Goal: Task Accomplishment & Management: Use online tool/utility

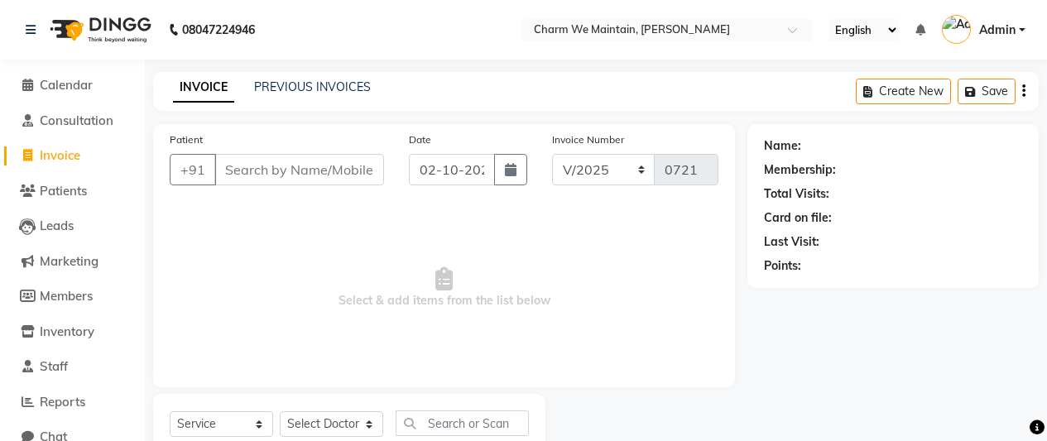
select select "service"
click at [65, 408] on span "Reports" at bounding box center [63, 402] width 46 height 16
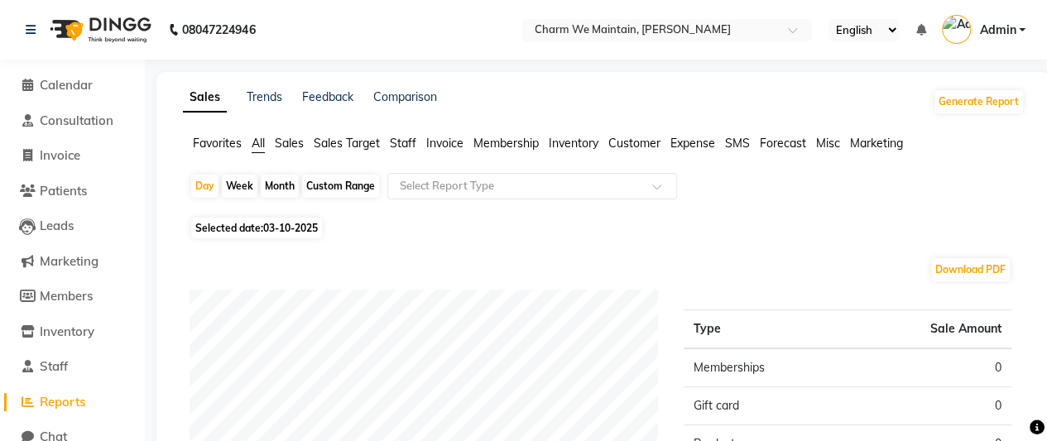
click at [440, 144] on span "Invoice" at bounding box center [444, 143] width 37 height 15
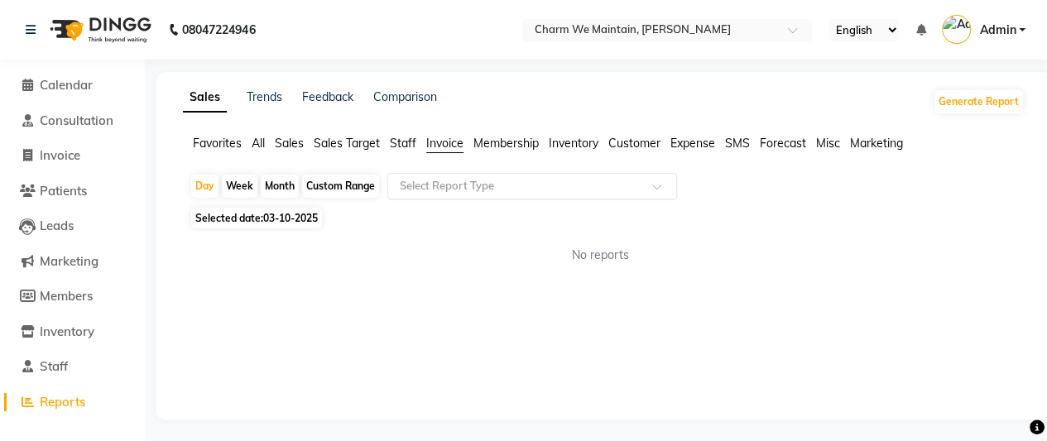
click at [661, 190] on span at bounding box center [662, 191] width 21 height 17
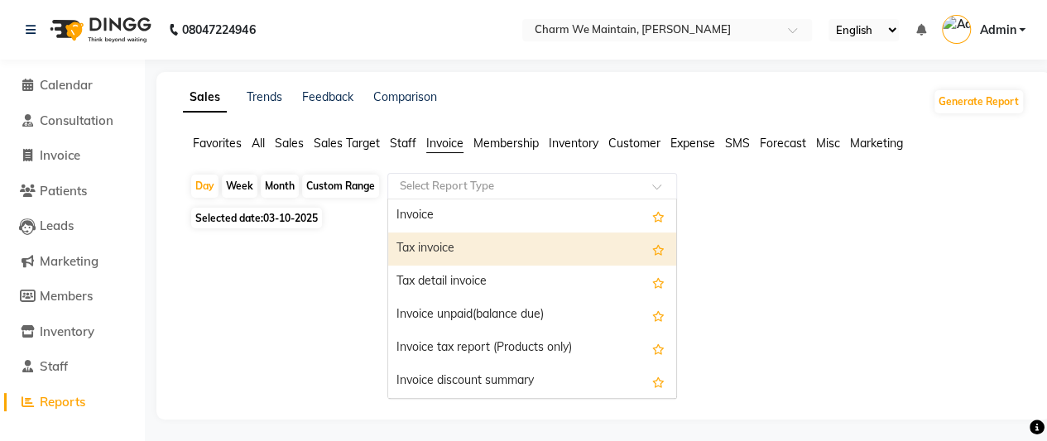
click at [514, 243] on div "Tax invoice" at bounding box center [532, 249] width 288 height 33
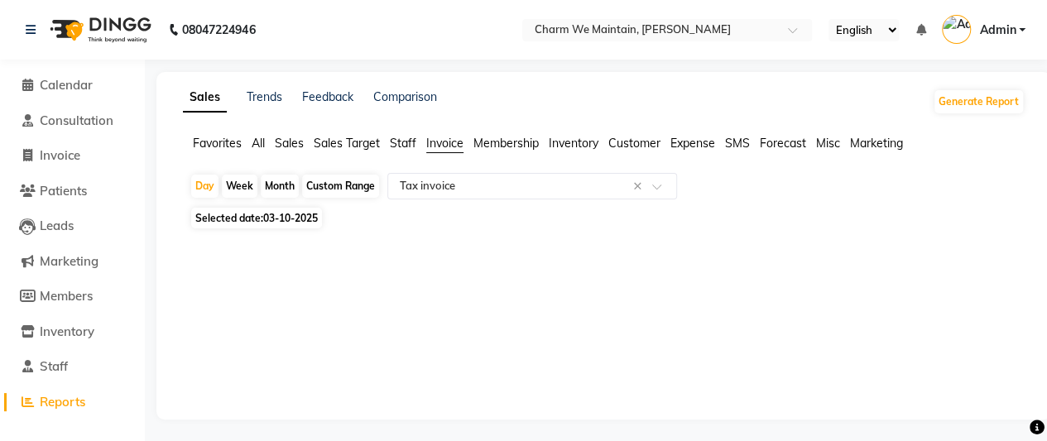
click at [290, 223] on span "03-10-2025" at bounding box center [290, 218] width 55 height 12
select select "10"
select select "2025"
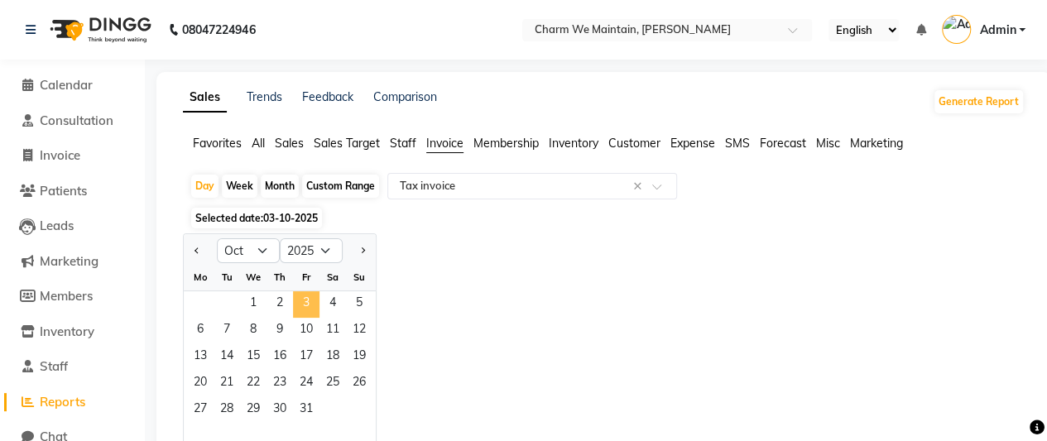
click at [303, 305] on span "3" at bounding box center [306, 304] width 26 height 26
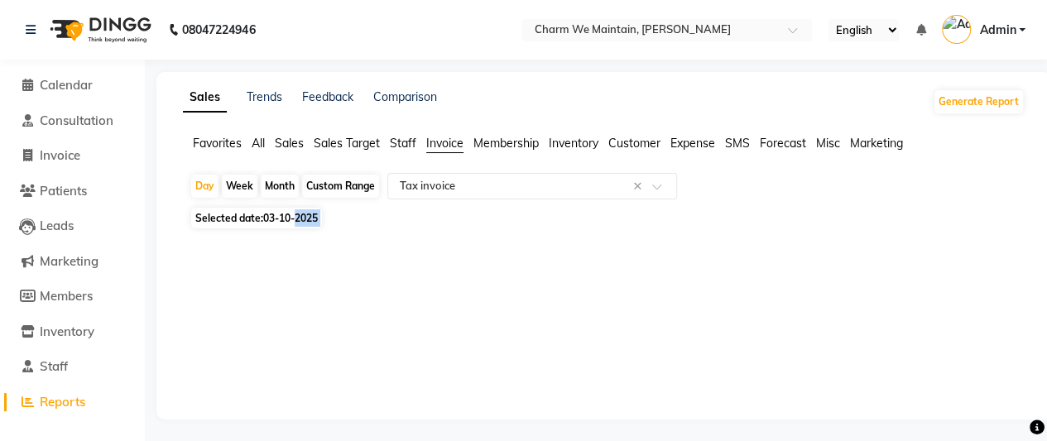
drag, startPoint x: 303, startPoint y: 305, endPoint x: 297, endPoint y: 213, distance: 92.1
click at [297, 213] on span "03-10-2025" at bounding box center [290, 218] width 55 height 12
select select "10"
select select "2025"
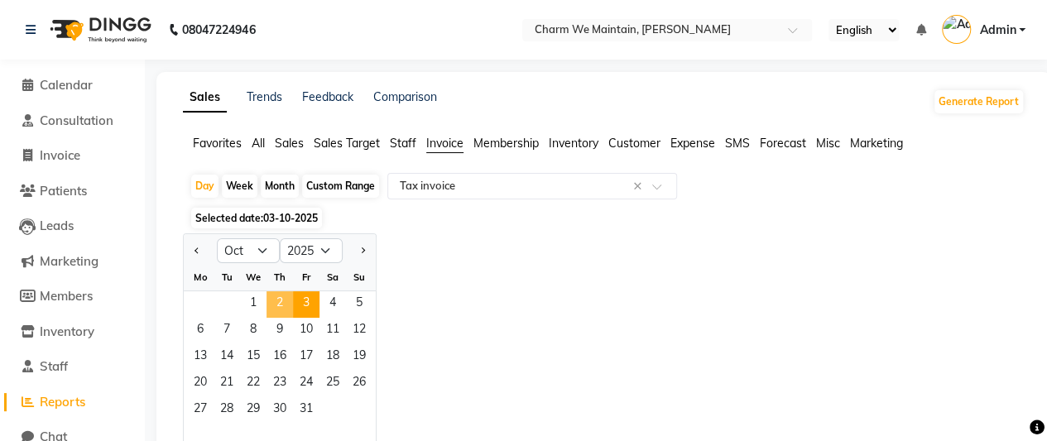
click at [275, 304] on span "2" at bounding box center [280, 304] width 26 height 26
select select "full_report"
select select "csv"
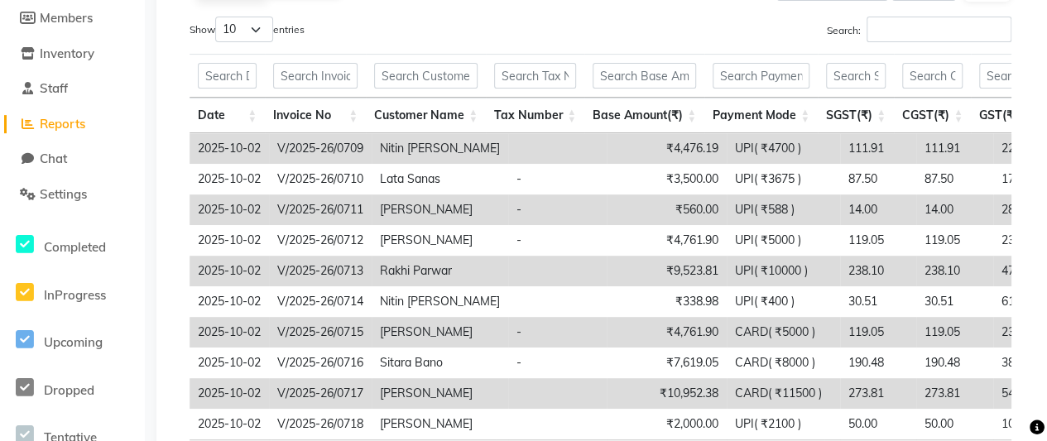
scroll to position [288, 0]
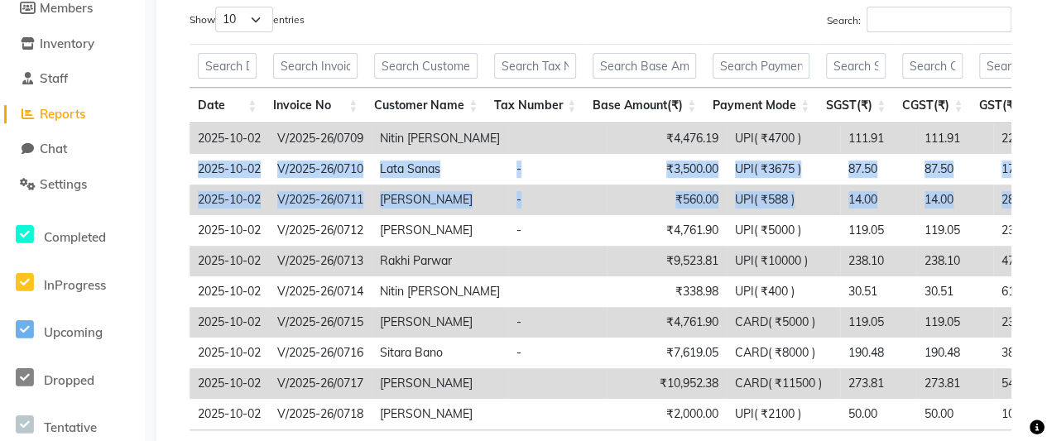
drag, startPoint x: 1028, startPoint y: 208, endPoint x: 1046, endPoint y: 135, distance: 75.1
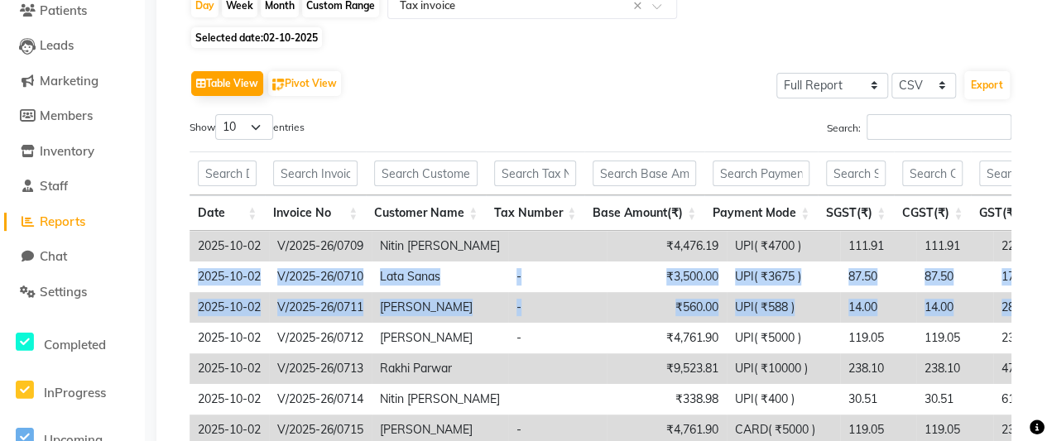
scroll to position [180, 0]
